Goal: Task Accomplishment & Management: Use online tool/utility

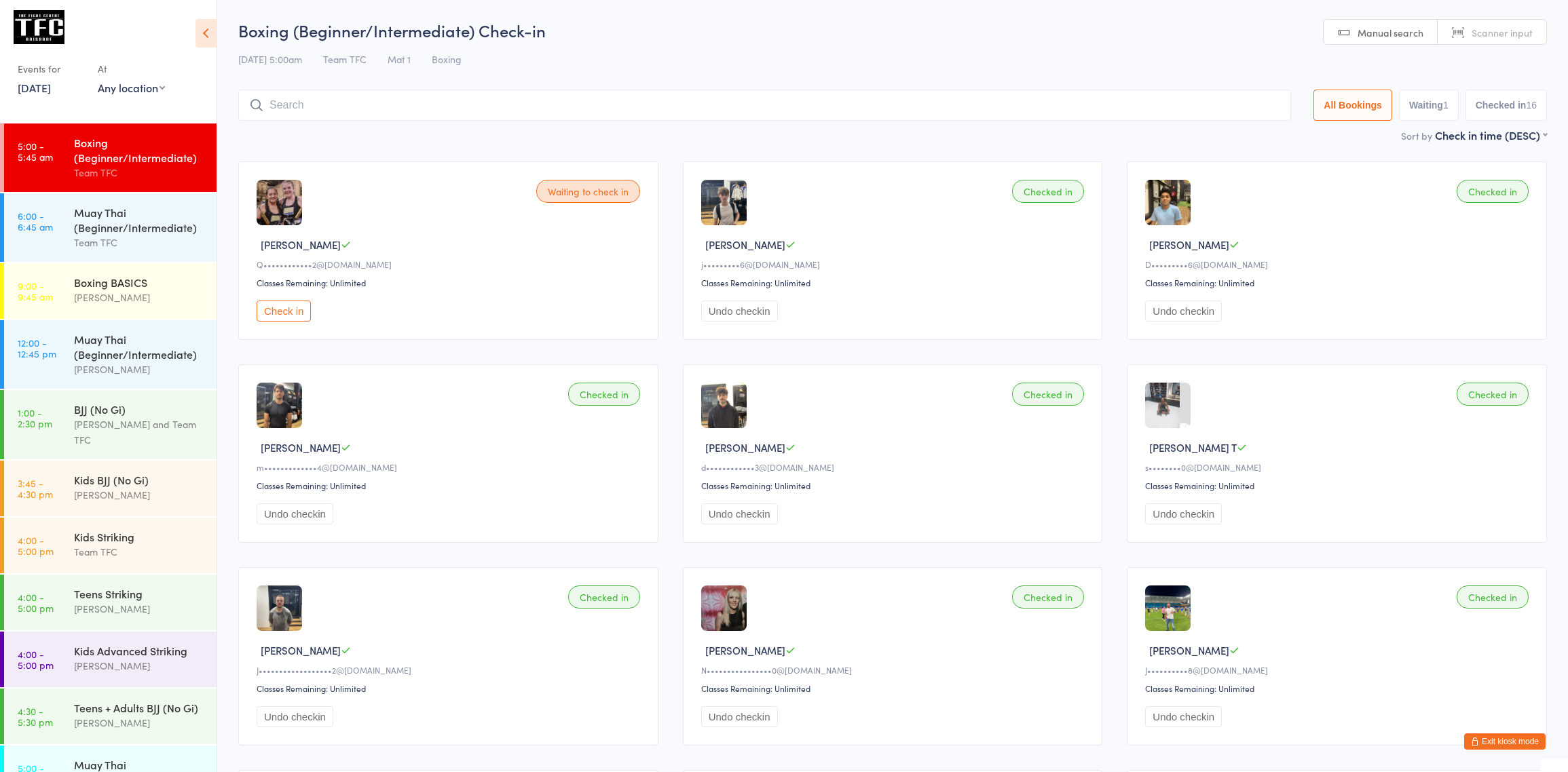
click at [123, 173] on div "Team TFC" at bounding box center [140, 172] width 131 height 16
click at [152, 242] on div "Team TFC" at bounding box center [140, 242] width 131 height 16
click at [140, 216] on div "Muay Thai (Beginner/Intermediate)" at bounding box center [140, 220] width 131 height 30
click at [112, 224] on div "Muay Thai (Beginner/Intermediate)" at bounding box center [140, 220] width 131 height 30
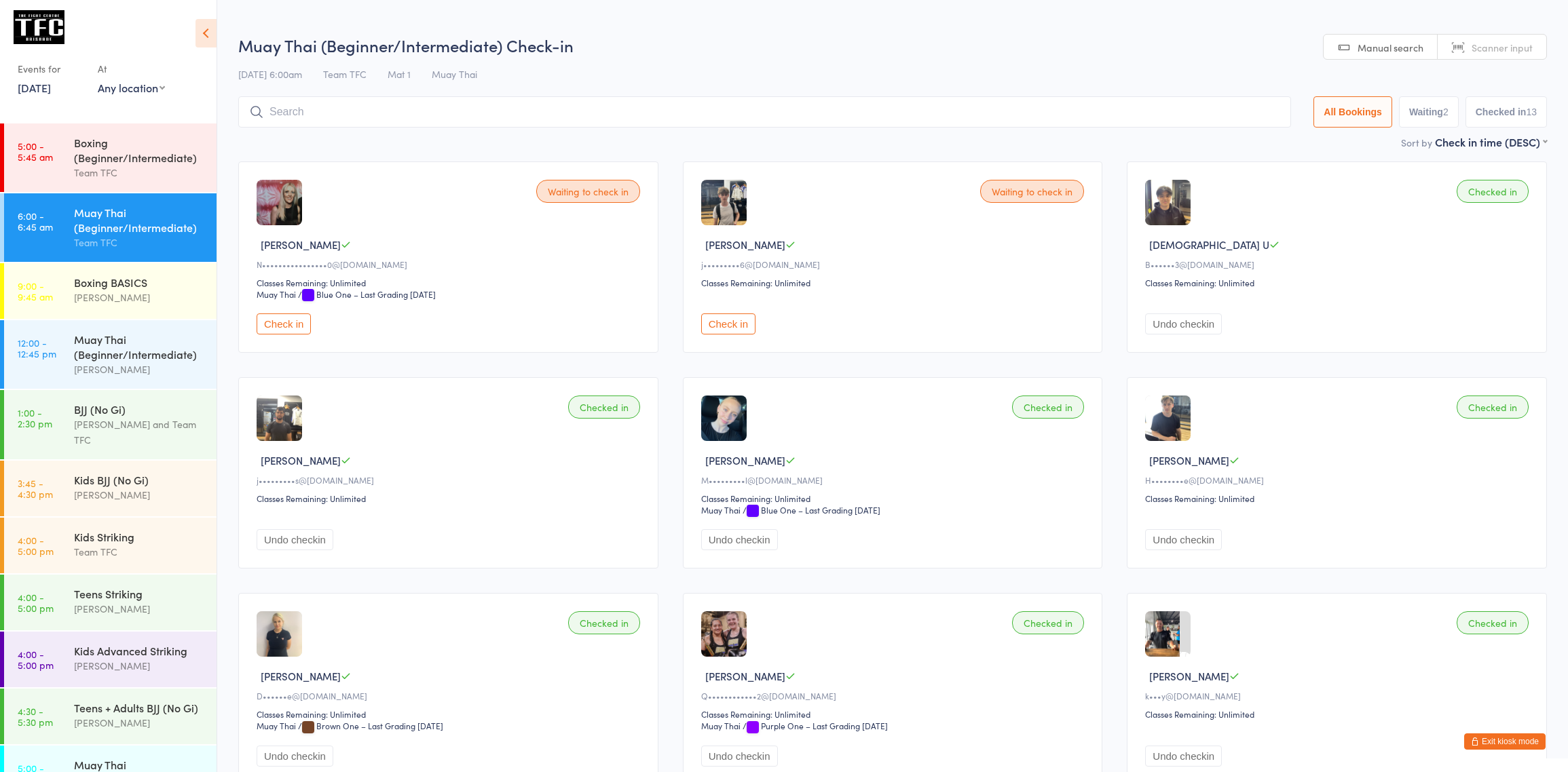
click at [275, 325] on button "Check in" at bounding box center [283, 324] width 54 height 21
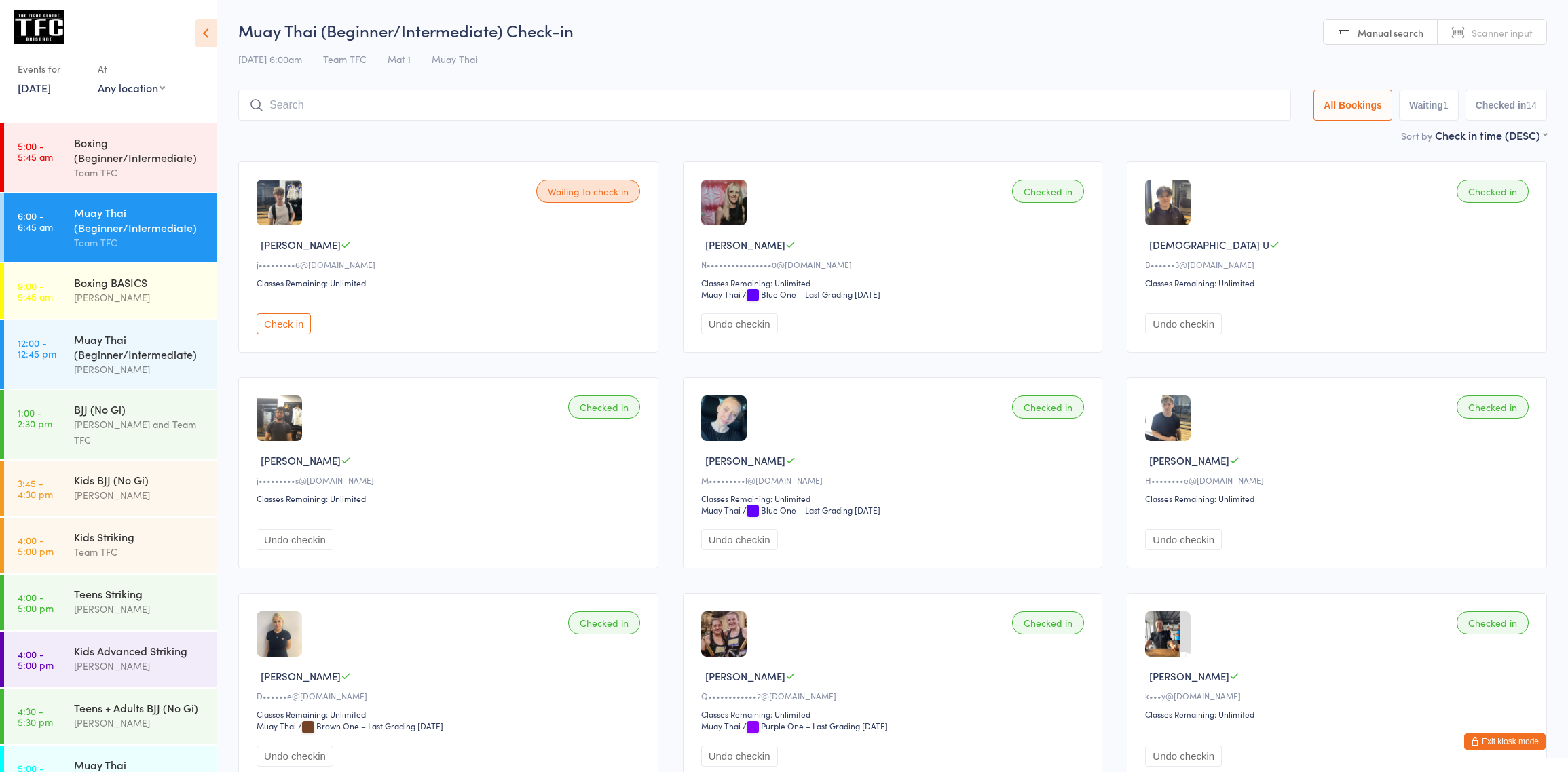
click at [277, 329] on button "Check in" at bounding box center [283, 324] width 54 height 21
click at [288, 108] on input "search" at bounding box center [767, 106] width 1058 height 31
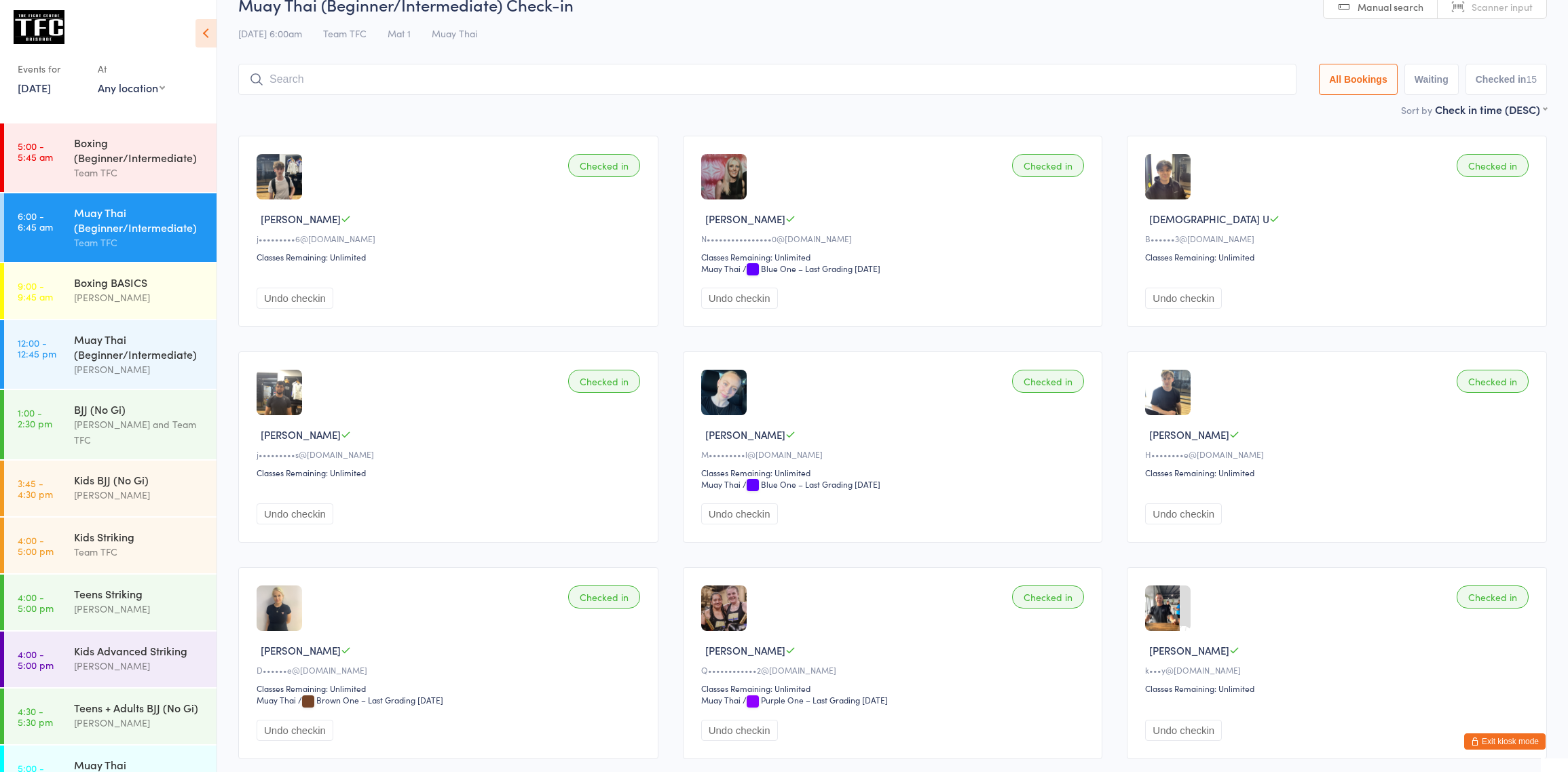
scroll to position [90, 0]
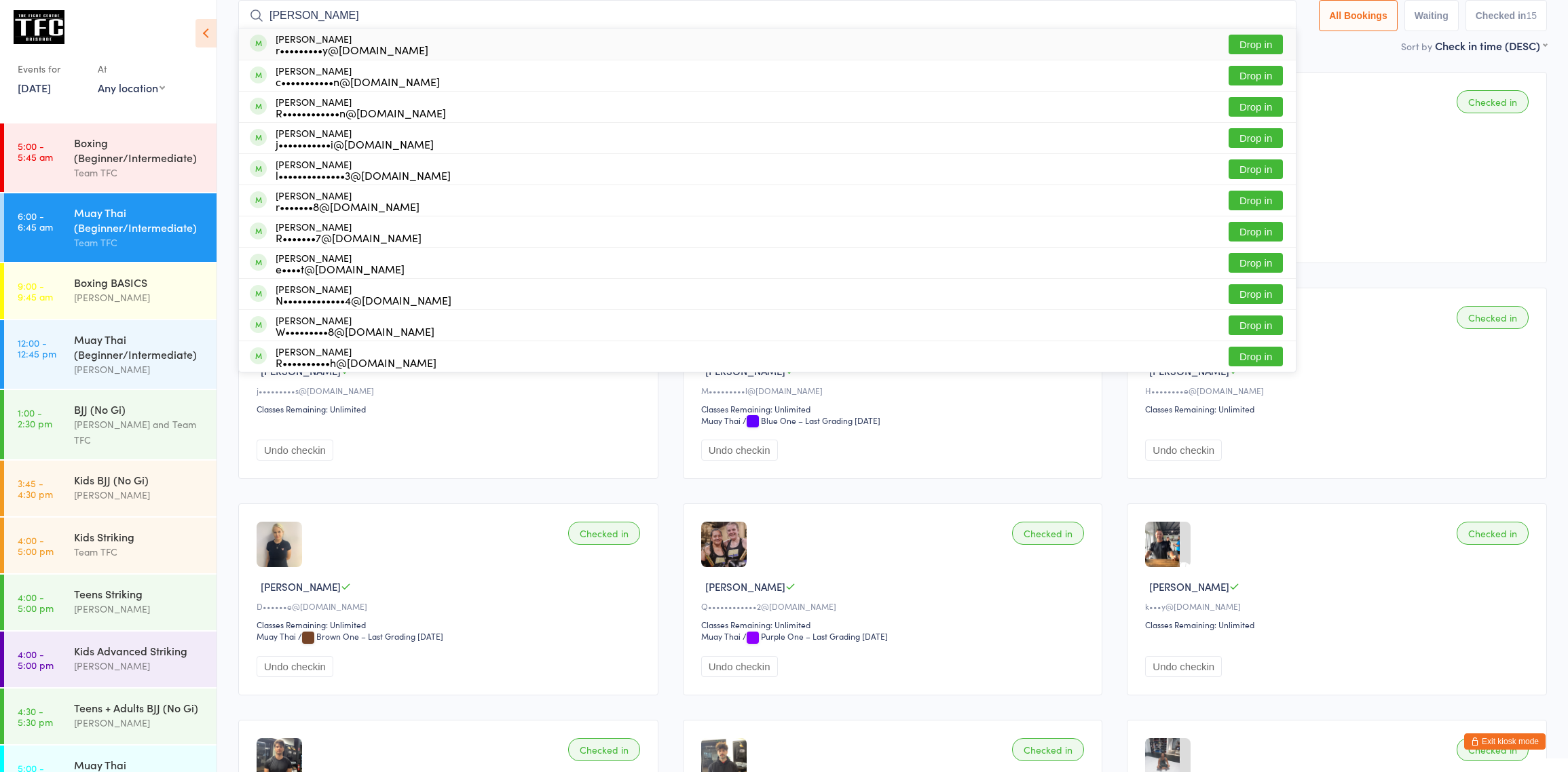
type input "[PERSON_NAME]"
click at [1245, 50] on button "Drop in" at bounding box center [1256, 45] width 54 height 19
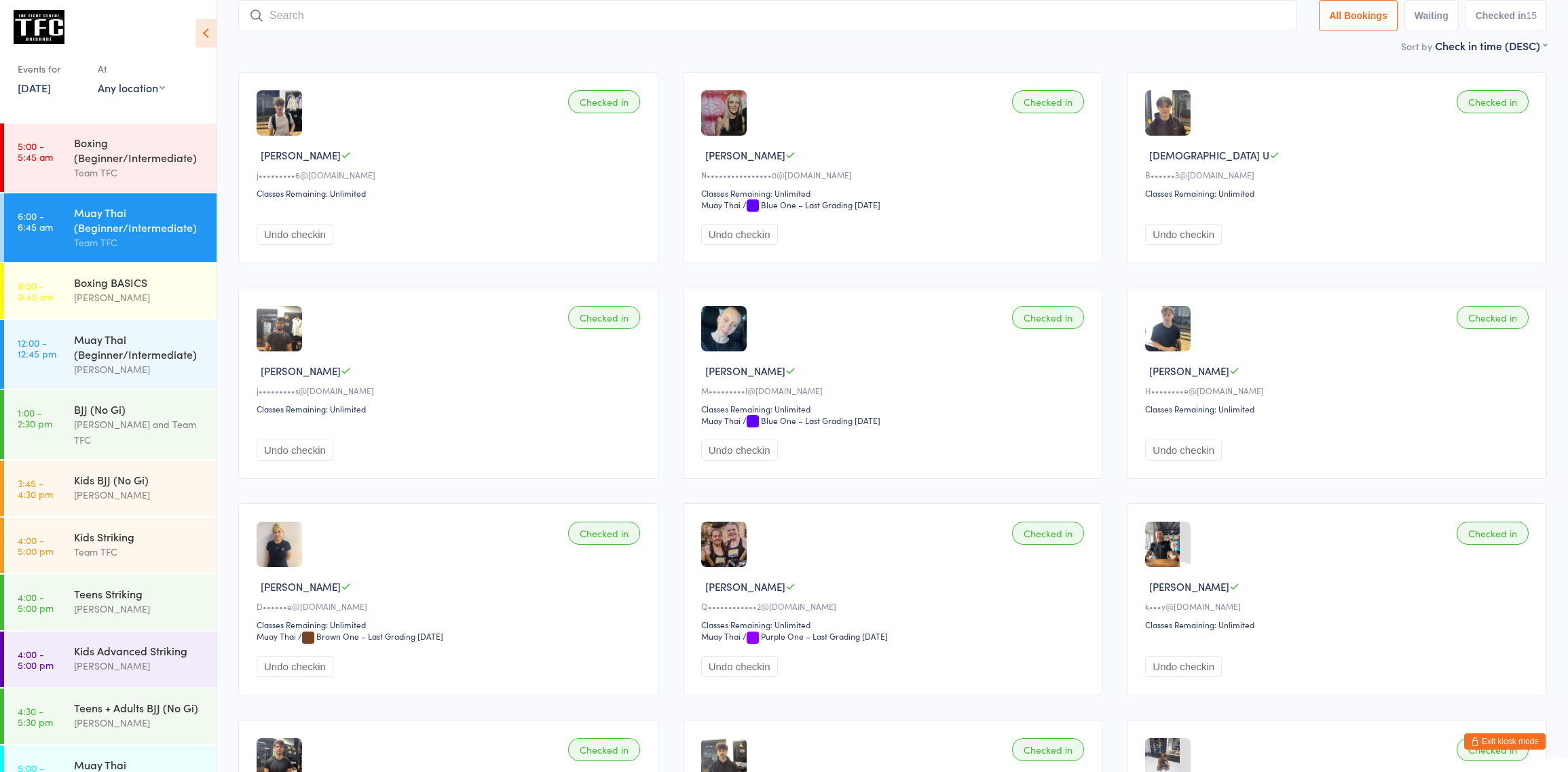
scroll to position [89, 0]
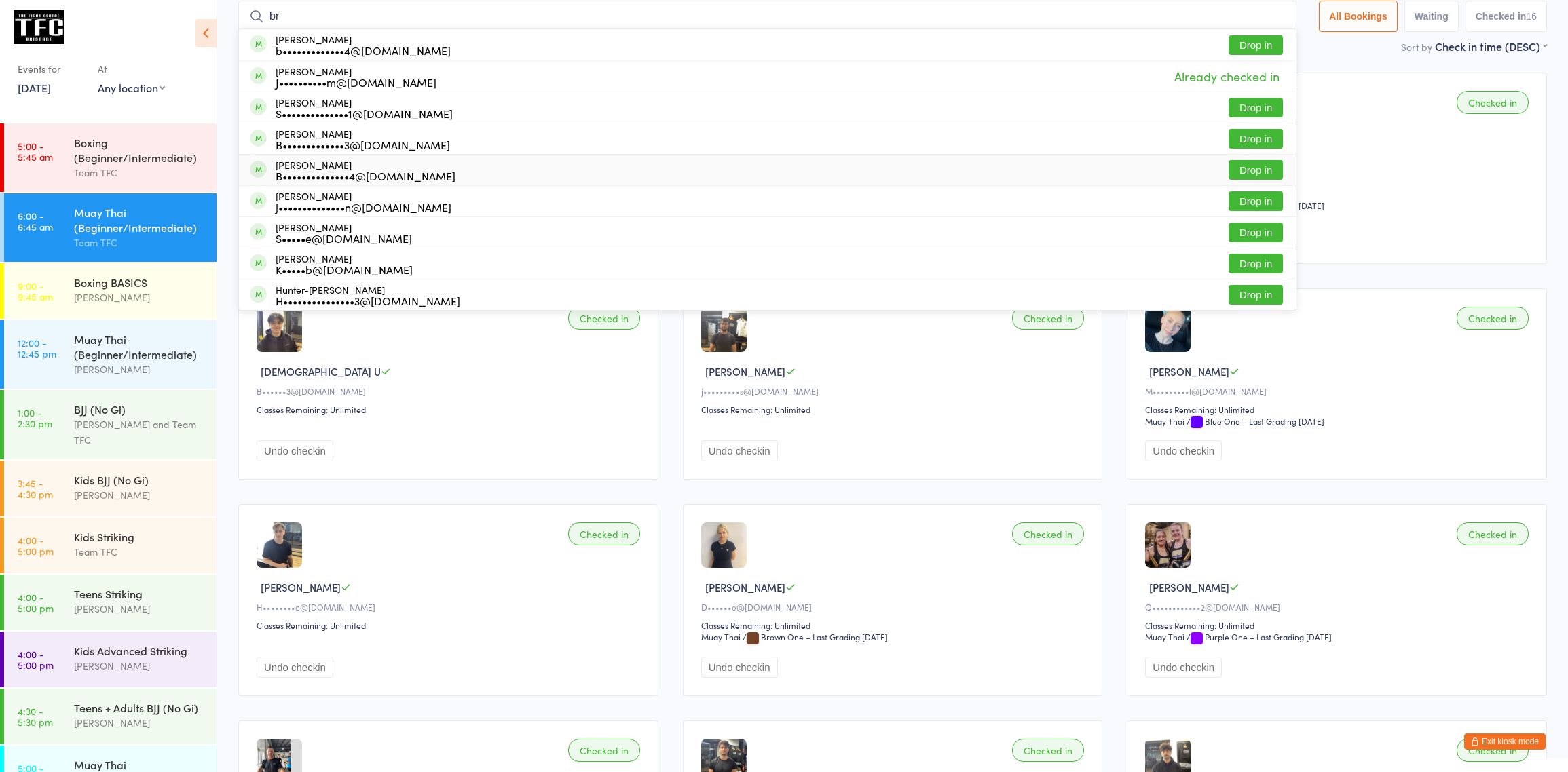
type input "b"
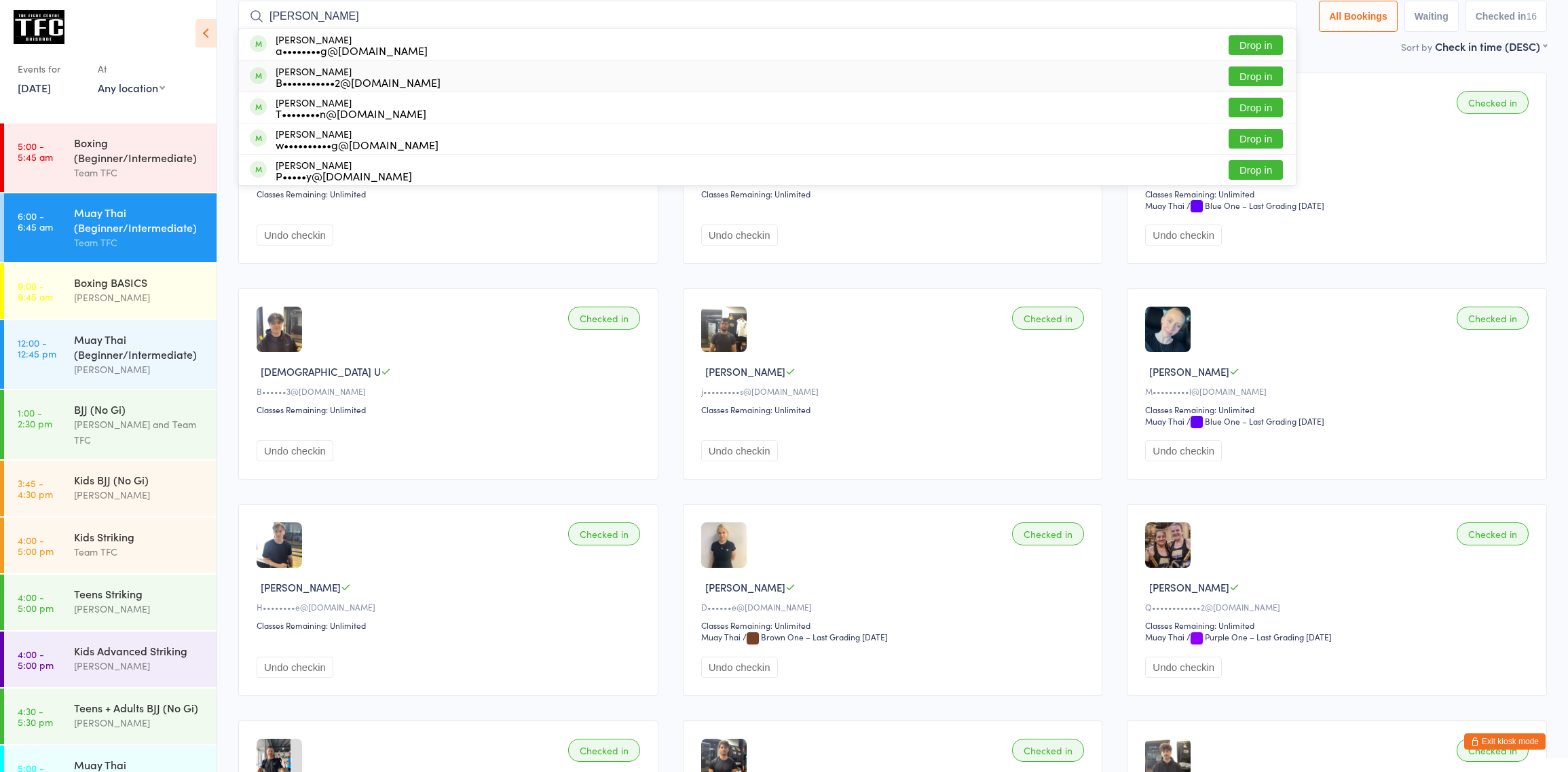
scroll to position [91, 0]
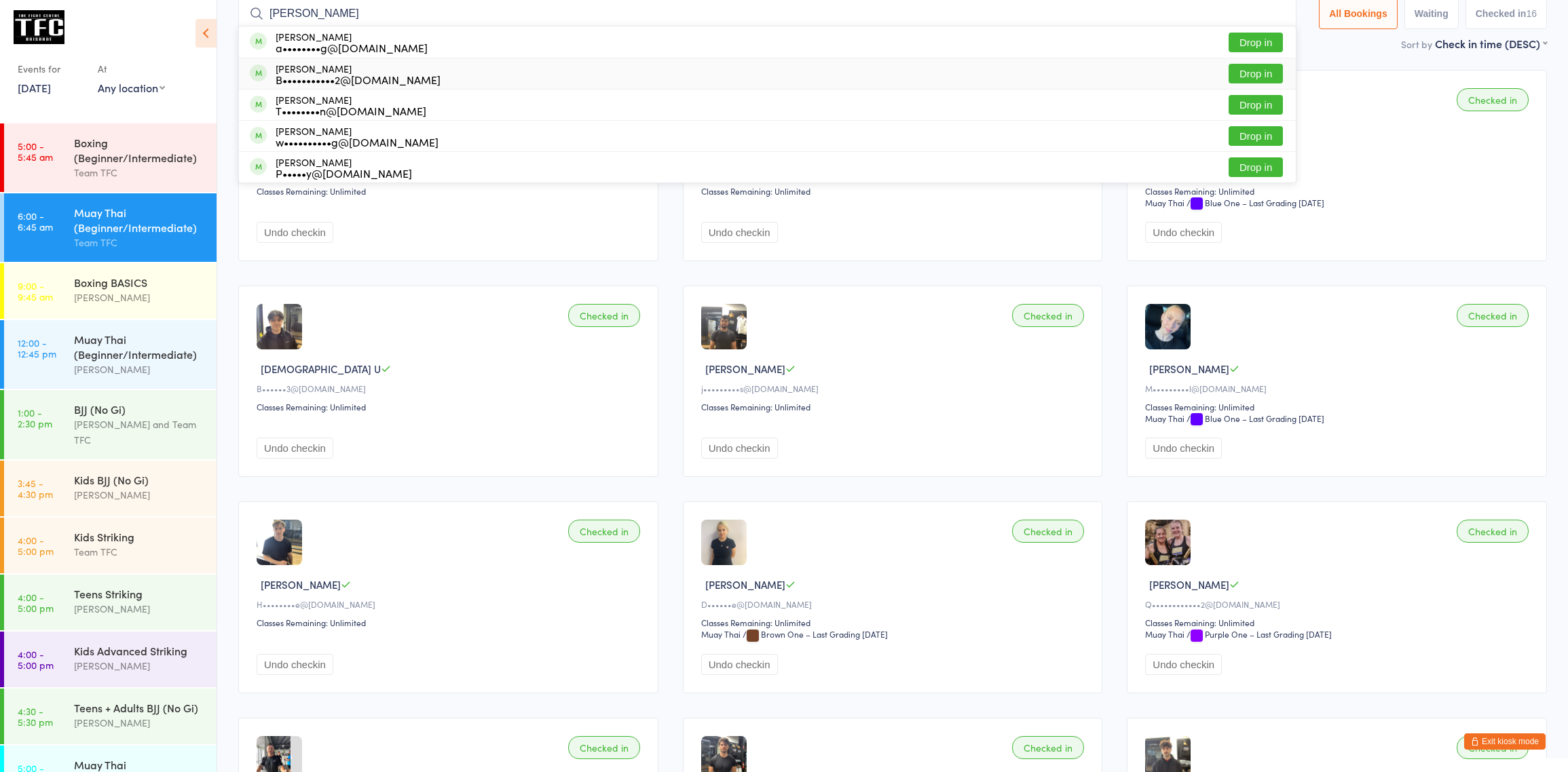
type input "[PERSON_NAME]"
click at [1245, 74] on button "Drop in" at bounding box center [1256, 74] width 54 height 19
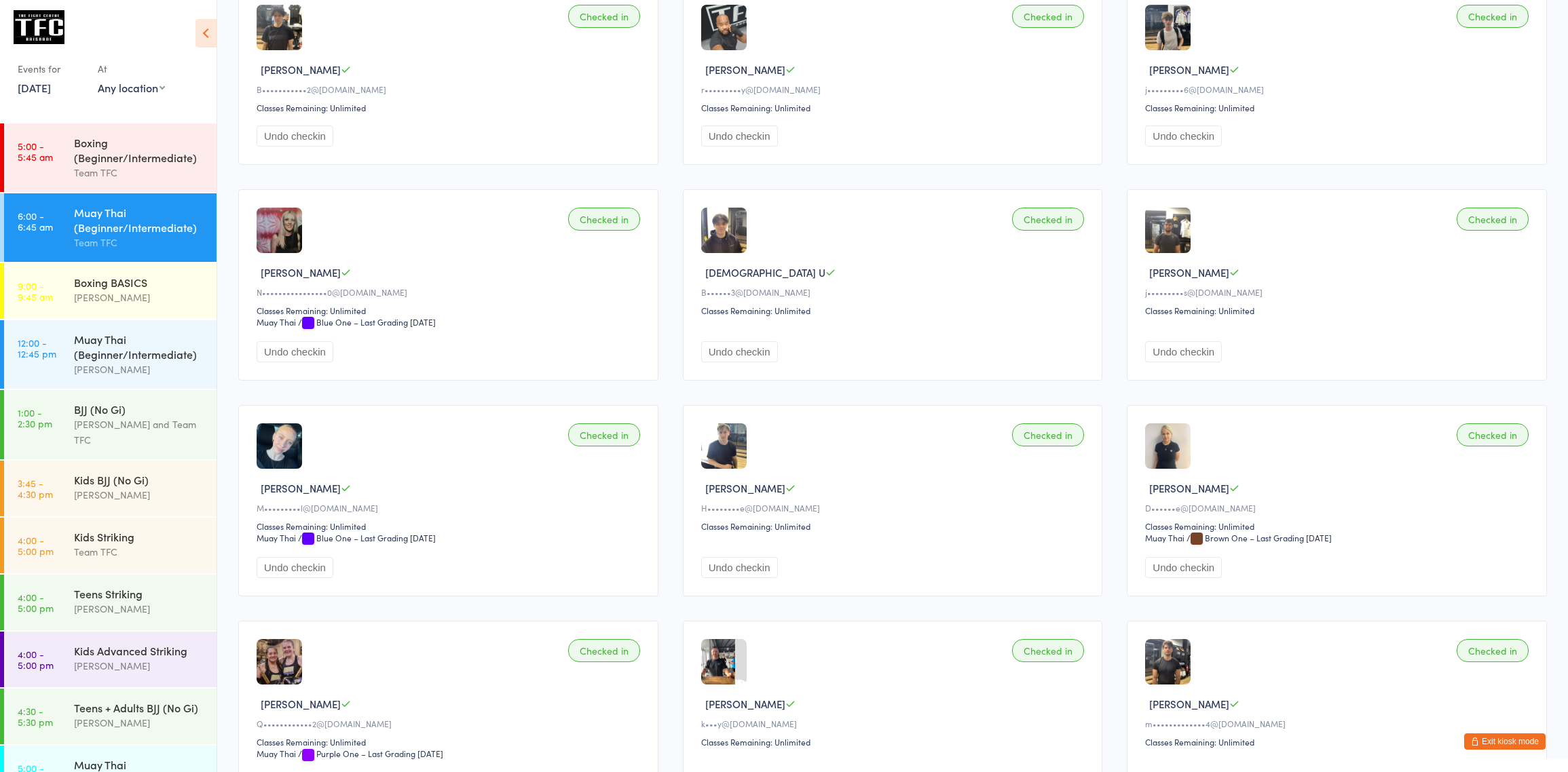
scroll to position [61, 0]
